Goal: Find specific page/section: Find specific page/section

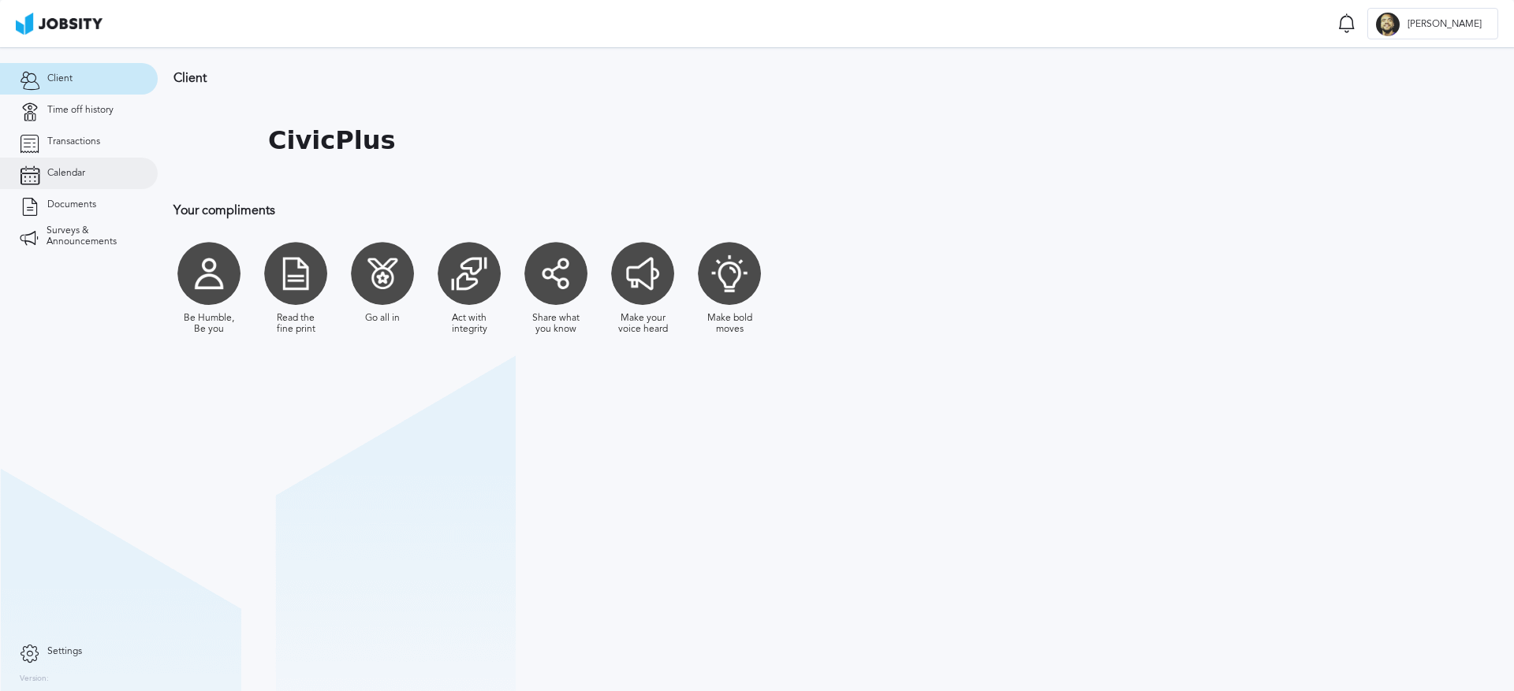
click at [65, 169] on span "Calendar" at bounding box center [66, 173] width 38 height 11
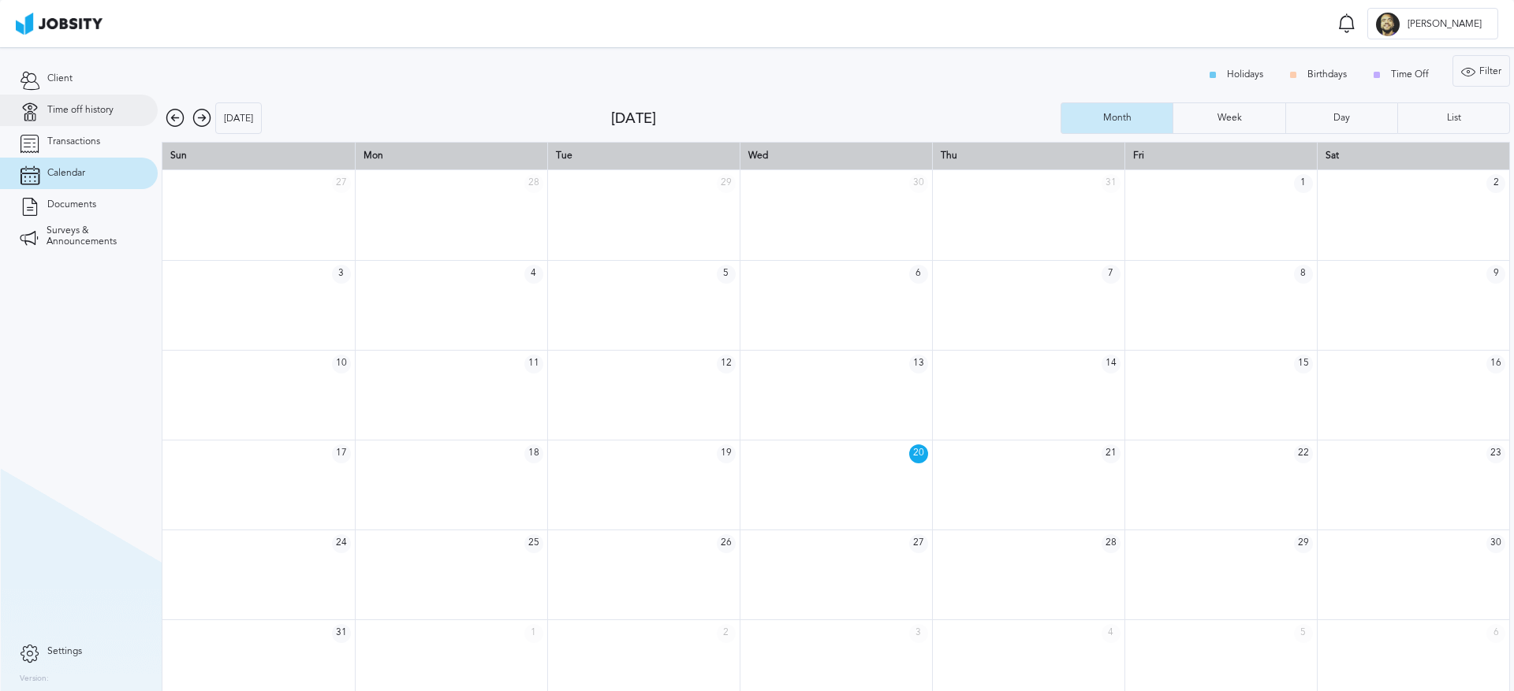
click at [87, 106] on span "Time off history" at bounding box center [80, 110] width 66 height 11
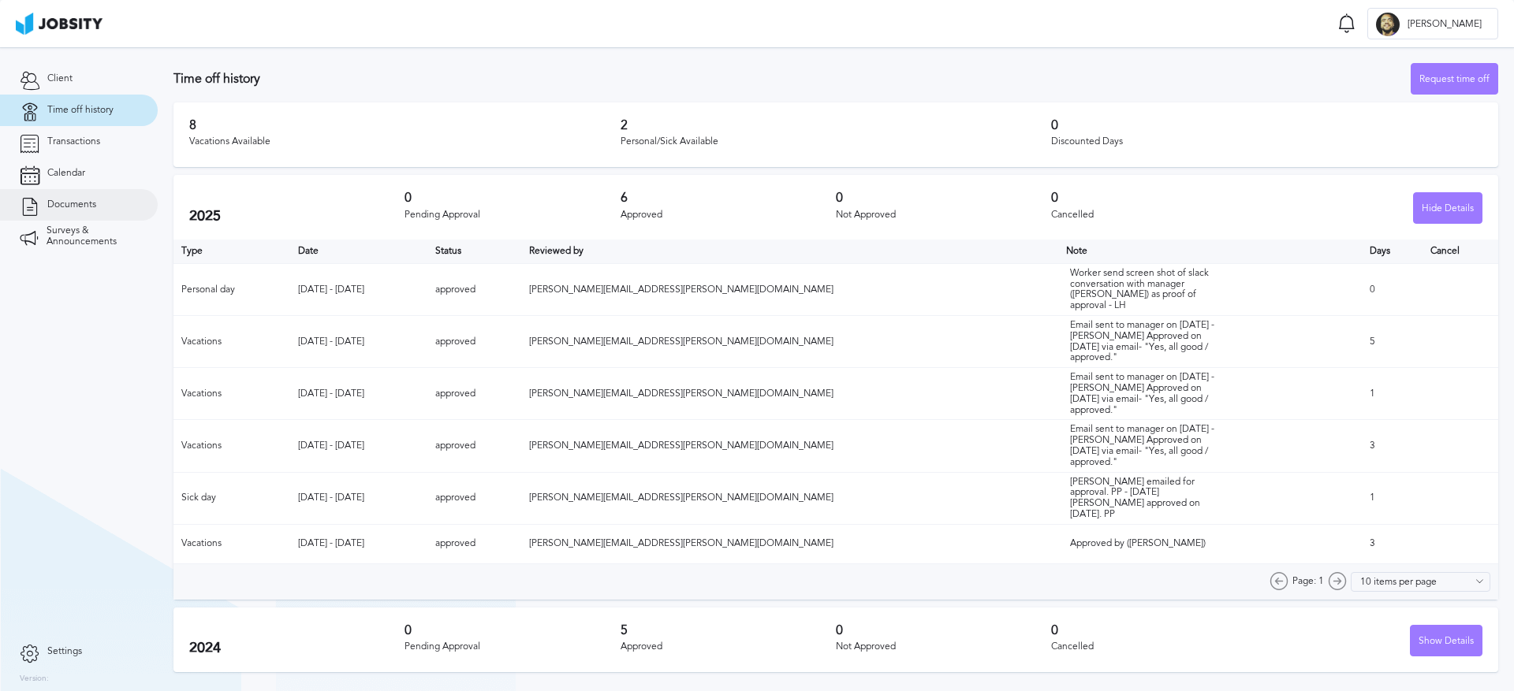
click at [79, 202] on span "Documents" at bounding box center [71, 204] width 49 height 11
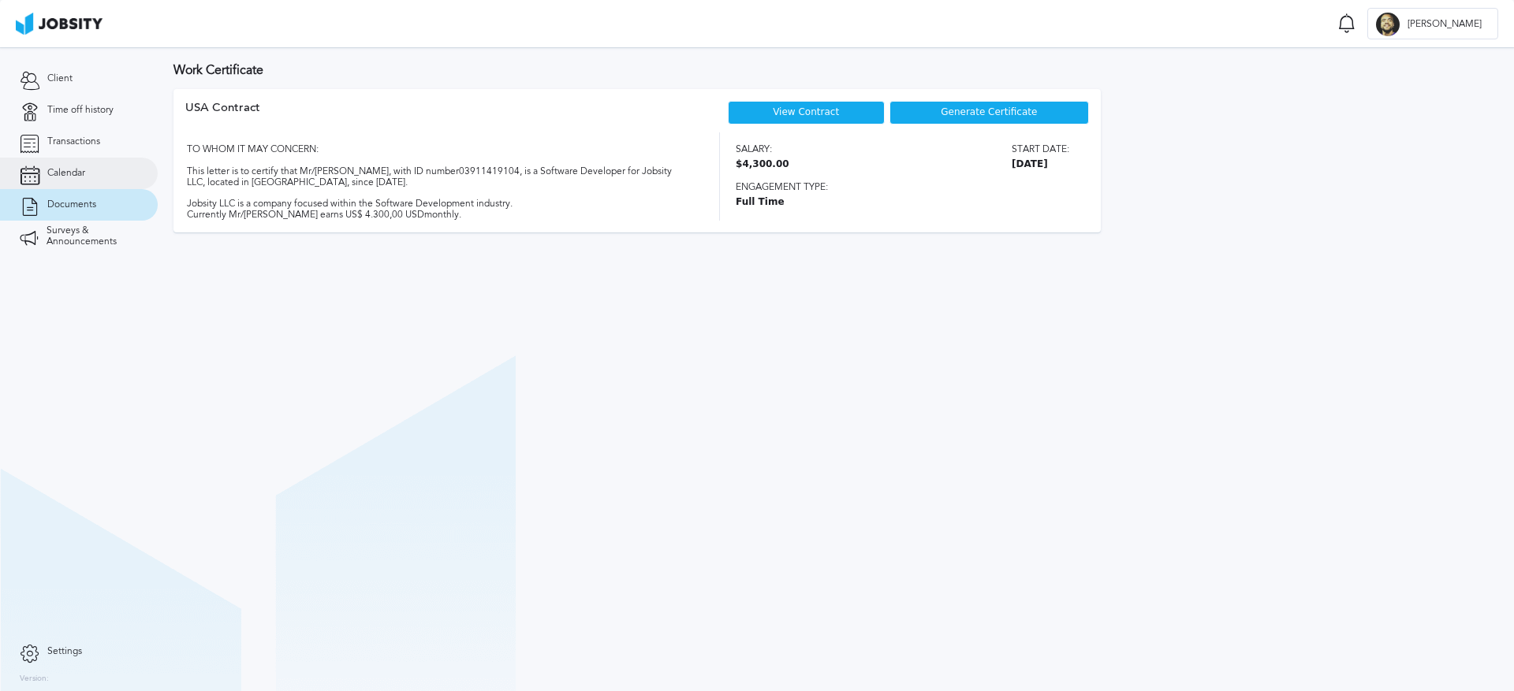
click at [92, 169] on link "Calendar" at bounding box center [79, 174] width 158 height 32
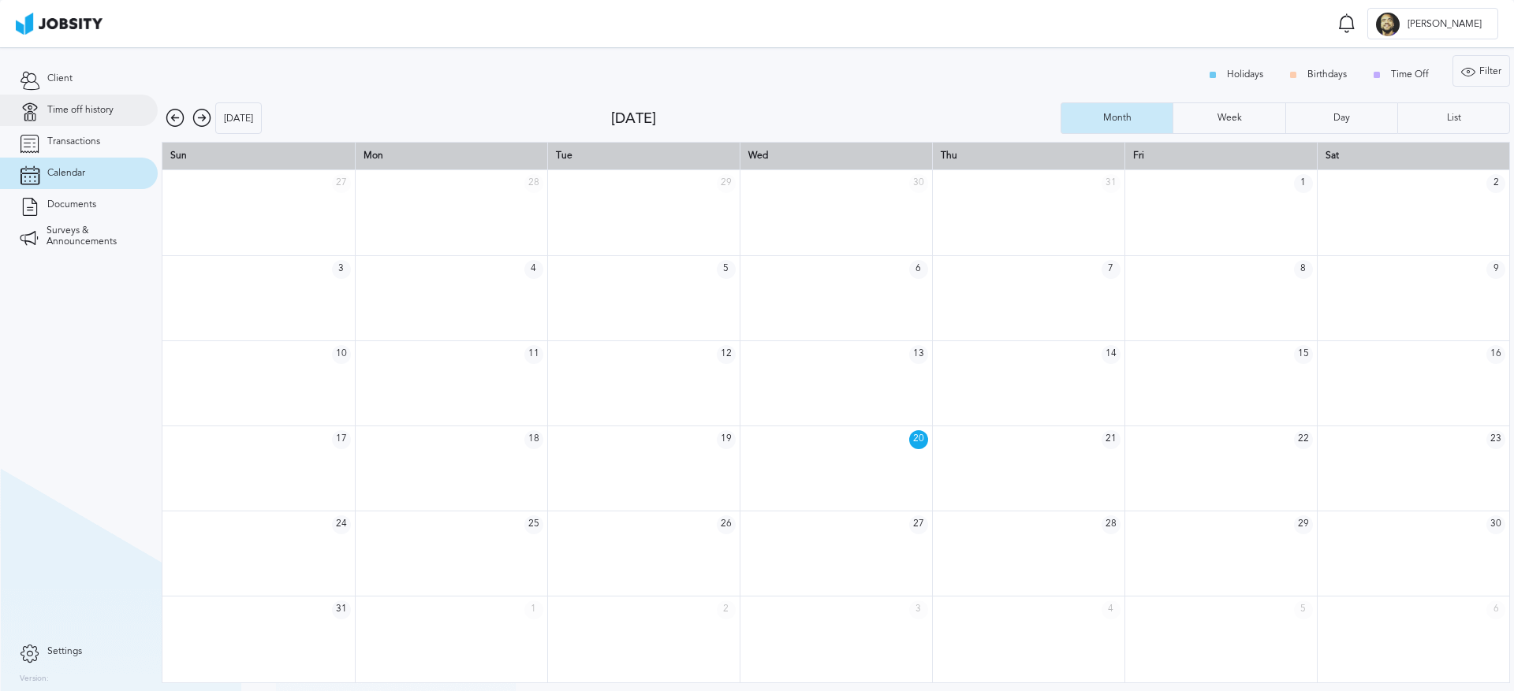
click at [105, 108] on span "Time off history" at bounding box center [80, 110] width 66 height 11
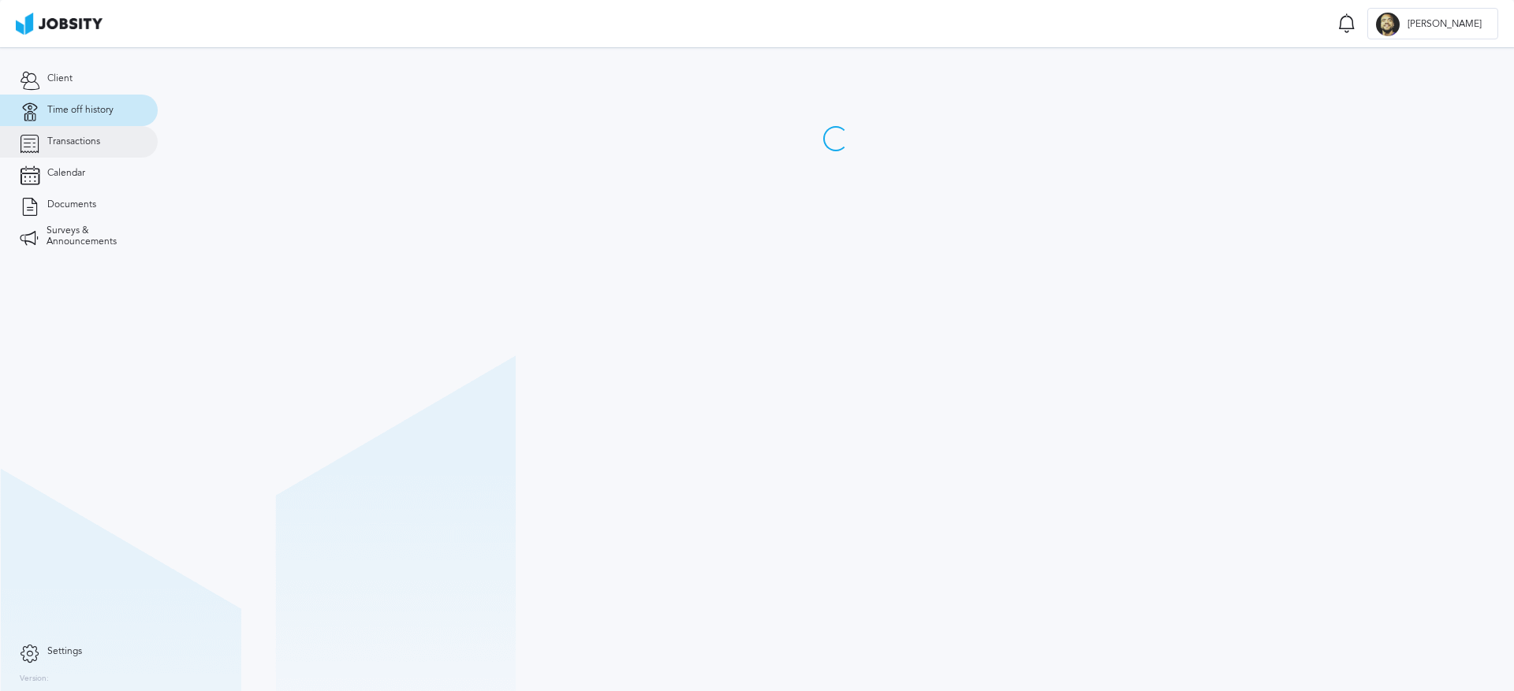
click at [92, 136] on span "Transactions" at bounding box center [73, 141] width 53 height 11
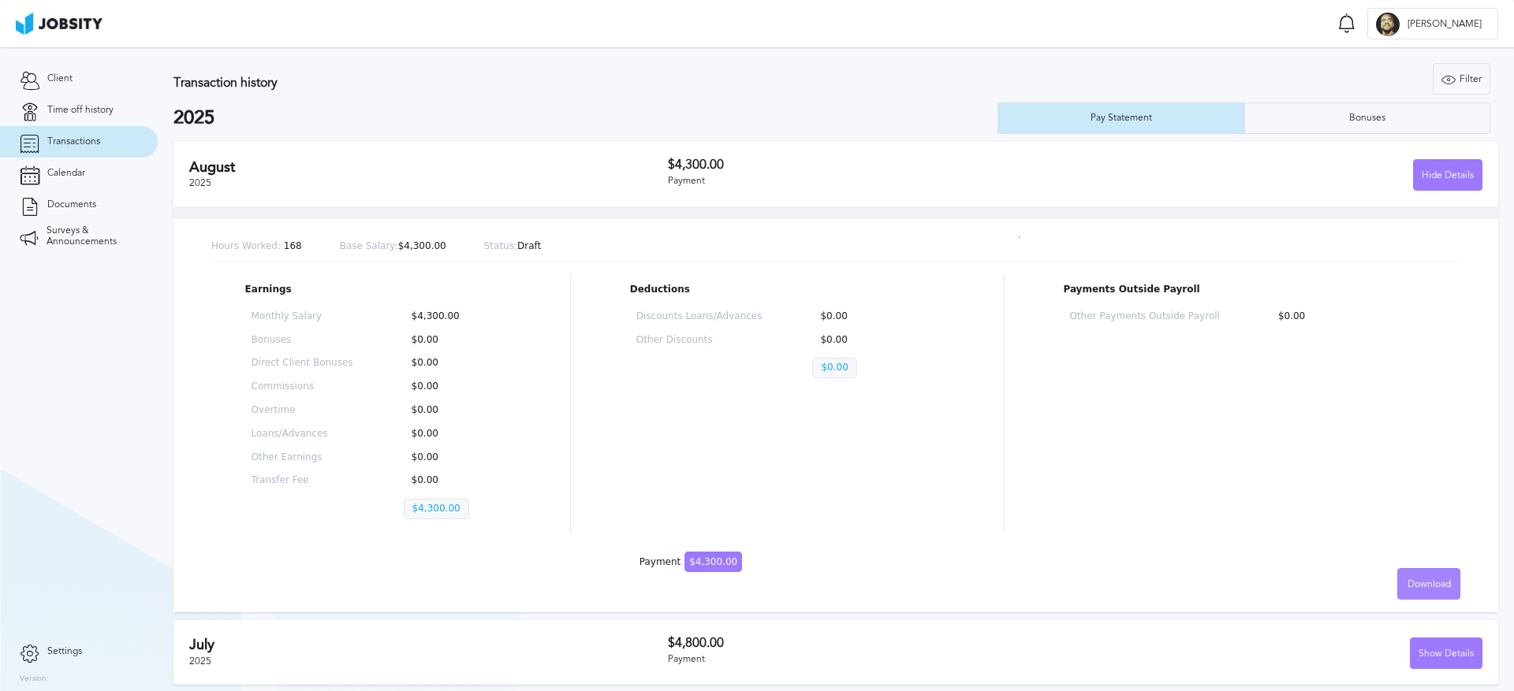
click at [1430, 583] on span "Download" at bounding box center [1428, 584] width 43 height 11
click at [1404, 574] on li "English" at bounding box center [1416, 584] width 63 height 32
